Goal: Register for event/course

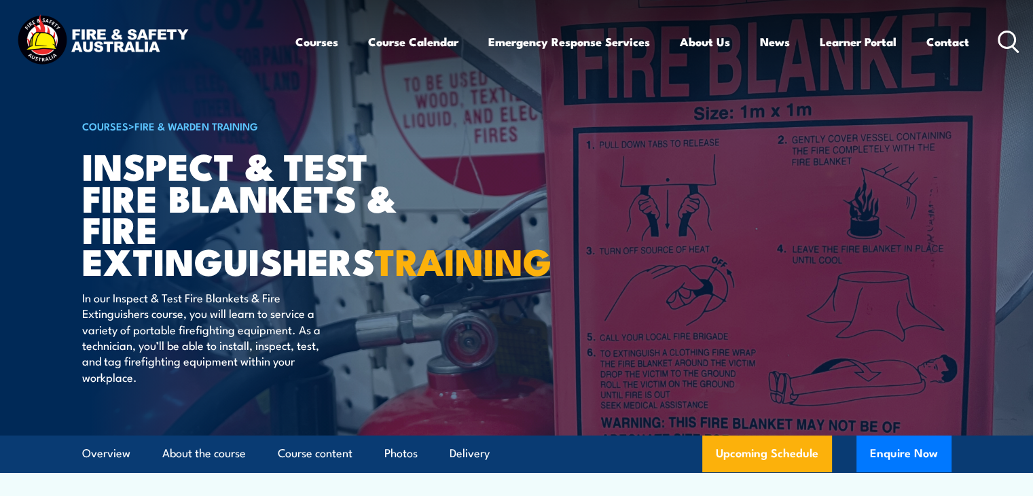
click at [250, 39] on div "Courses Course Calendar Emergency Response Services Services Overview Emergency…" at bounding box center [517, 41] width 1006 height 58
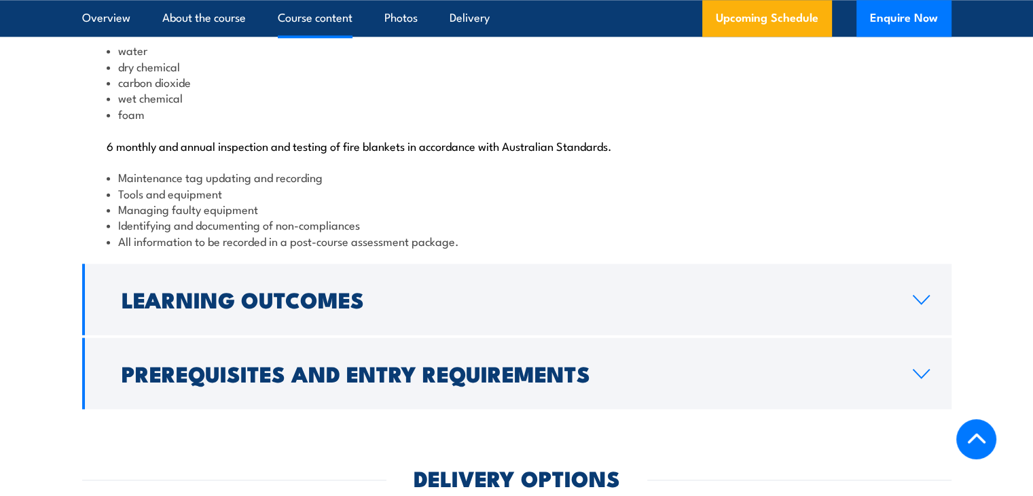
scroll to position [1483, 0]
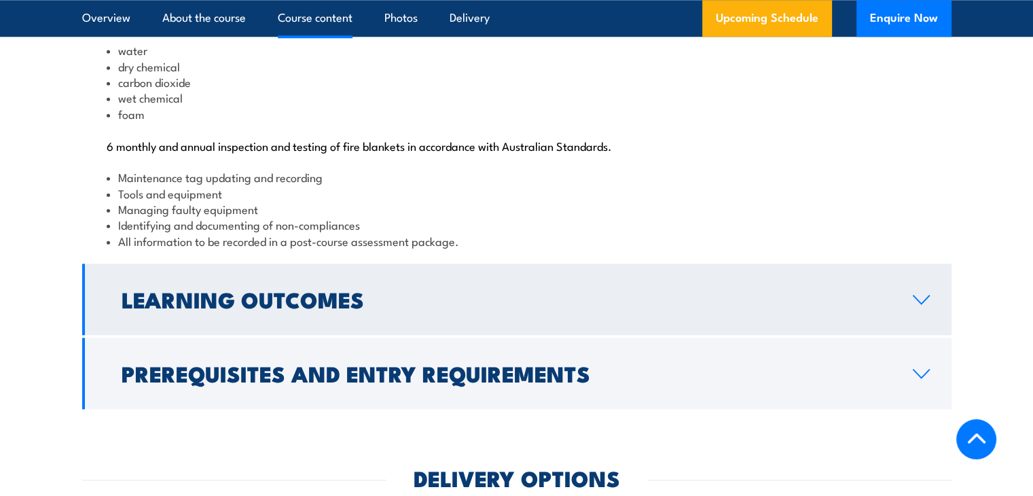
click at [424, 333] on link "Learning Outcomes" at bounding box center [516, 298] width 869 height 71
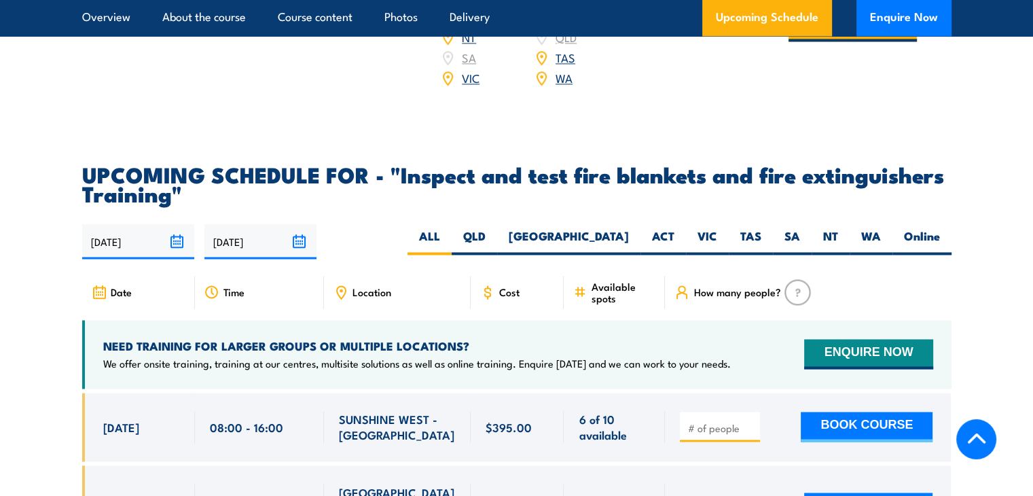
scroll to position [2140, 0]
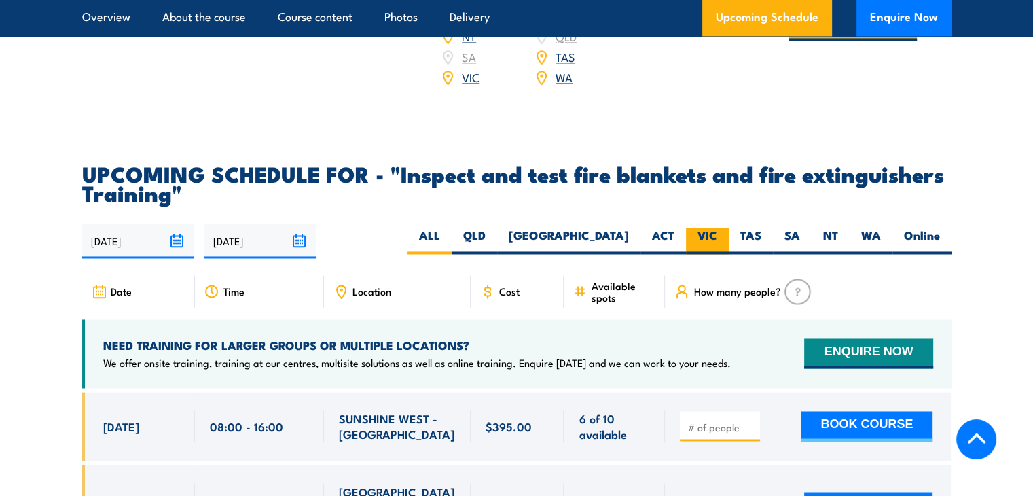
click at [709, 253] on label "VIC" at bounding box center [707, 240] width 43 height 26
click at [717, 236] on input "VIC" at bounding box center [721, 231] width 9 height 9
radio input "true"
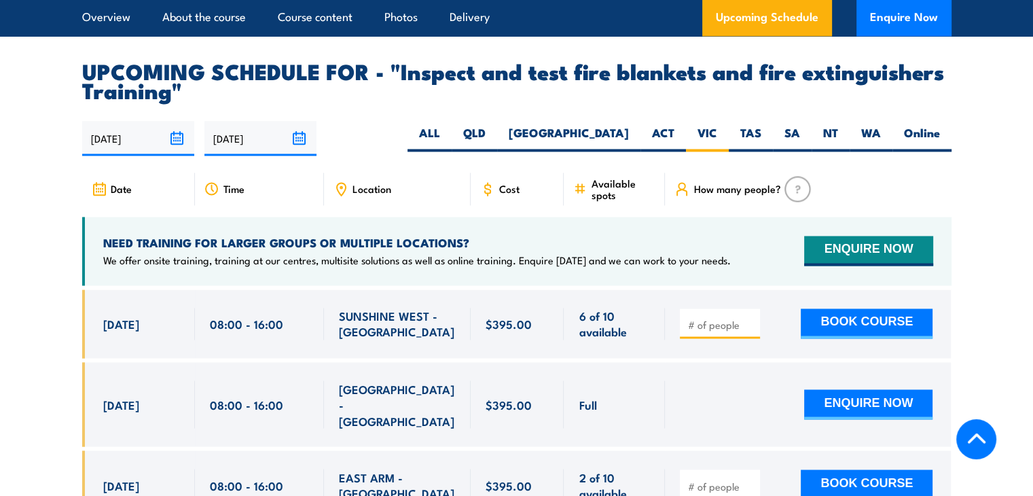
scroll to position [2243, 0]
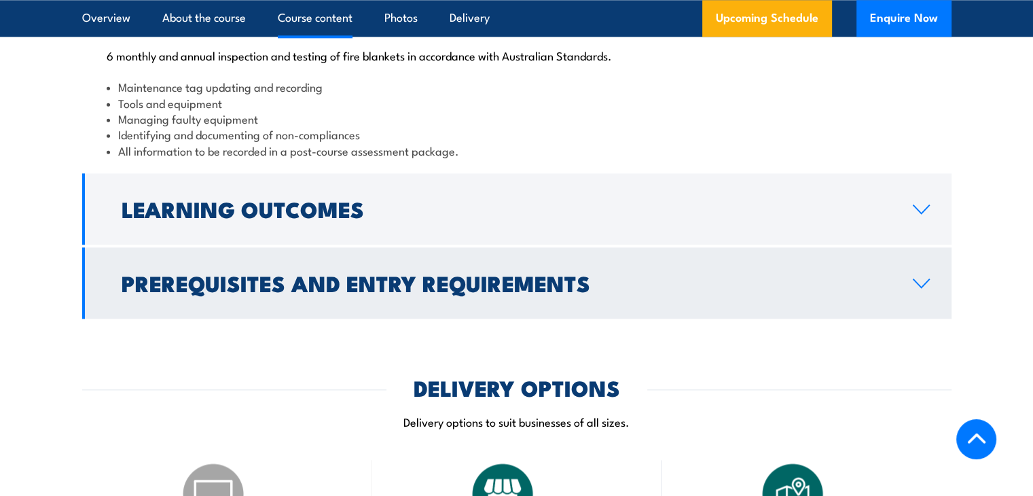
scroll to position [1574, 0]
click at [610, 291] on h2 "Prerequisites and Entry Requirements" at bounding box center [506, 281] width 769 height 19
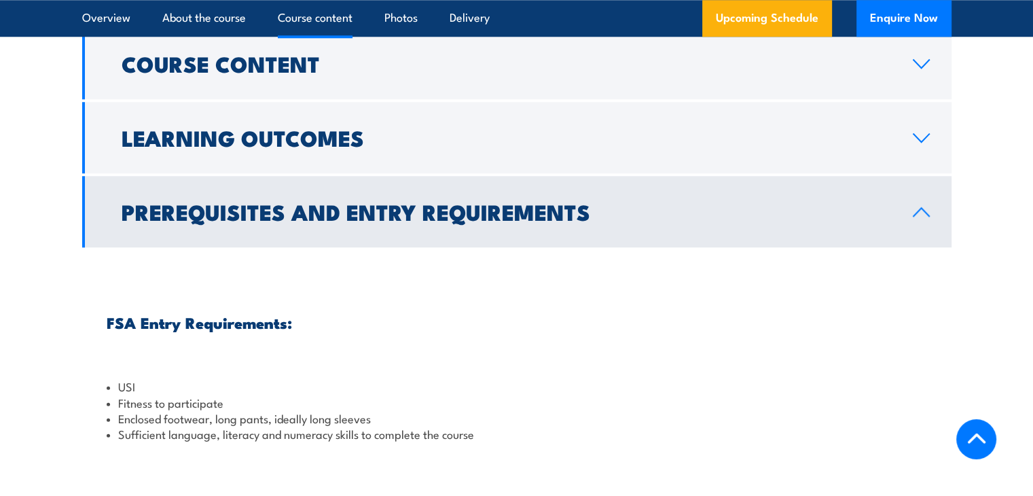
scroll to position [1352, 0]
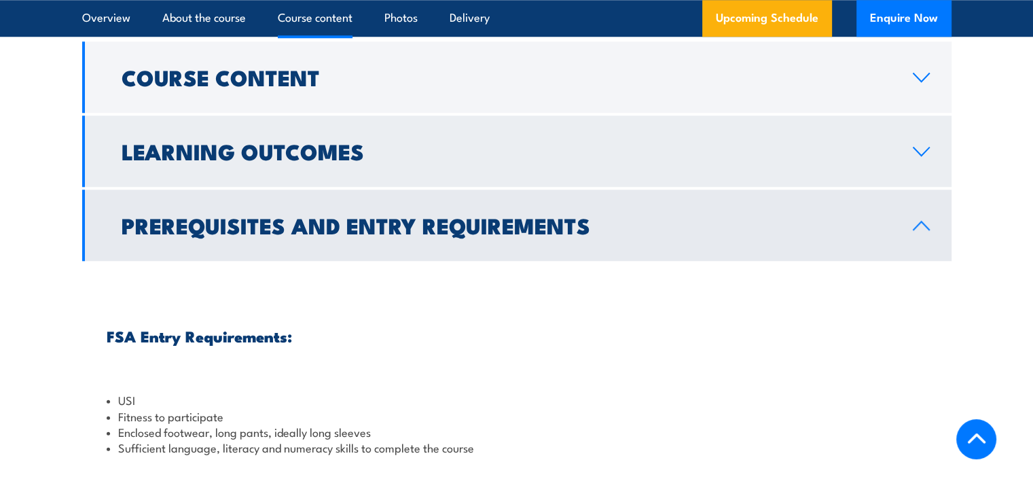
click at [591, 187] on link "Learning Outcomes" at bounding box center [516, 150] width 869 height 71
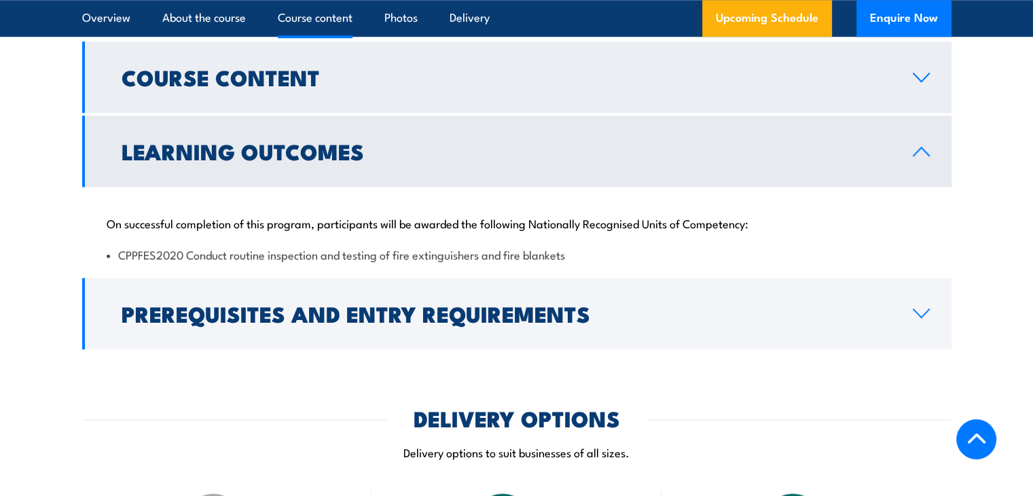
click at [581, 113] on link "Course Content" at bounding box center [516, 76] width 869 height 71
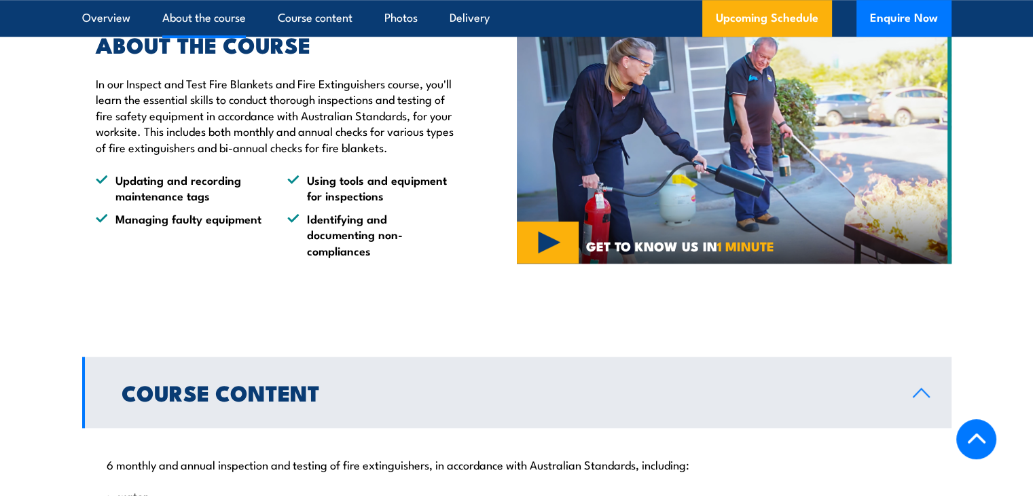
scroll to position [1021, 0]
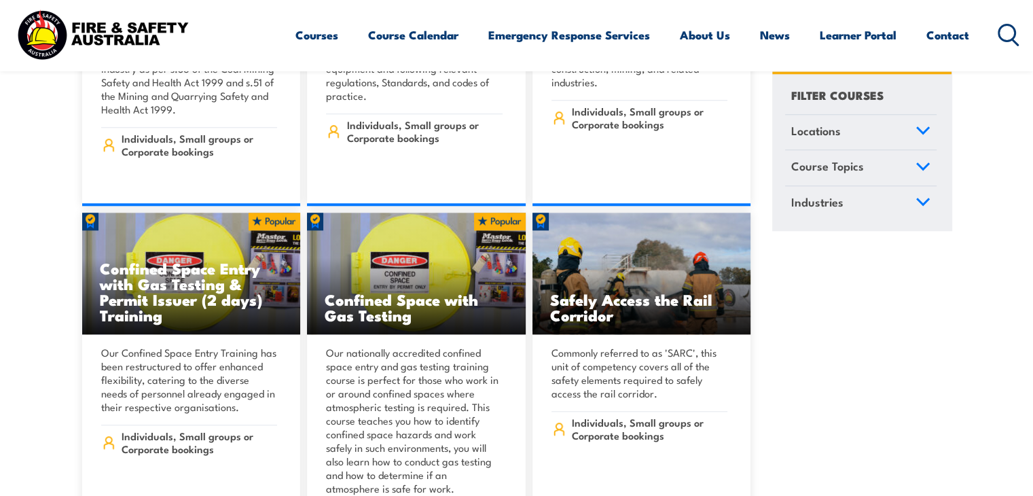
scroll to position [1327, 0]
